Goal: Find specific page/section: Find specific page/section

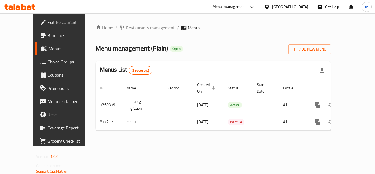
click at [129, 27] on span "Restaurants management" at bounding box center [150, 27] width 49 height 7
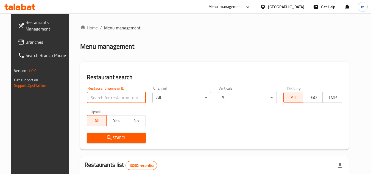
paste input "654911"
type input "654911"
click at [100, 139] on span "Search" at bounding box center [116, 137] width 50 height 7
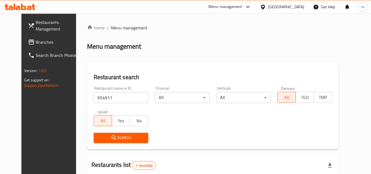
scroll to position [66, 0]
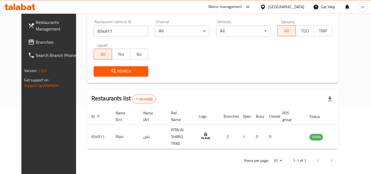
click at [293, 3] on div "[GEOGRAPHIC_DATA]" at bounding box center [282, 6] width 53 height 13
click at [268, 4] on div at bounding box center [264, 7] width 8 height 6
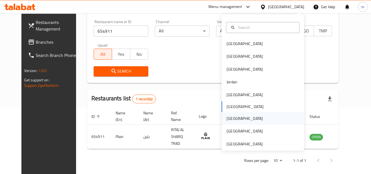
click at [248, 118] on div "[GEOGRAPHIC_DATA]" at bounding box center [263, 118] width 82 height 13
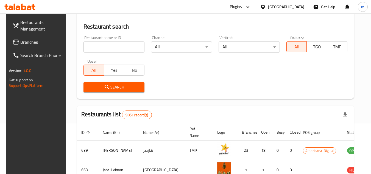
scroll to position [66, 0]
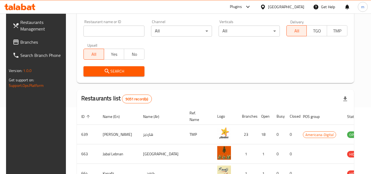
click at [35, 40] on span "Branches" at bounding box center [41, 42] width 43 height 7
